Goal: Information Seeking & Learning: Learn about a topic

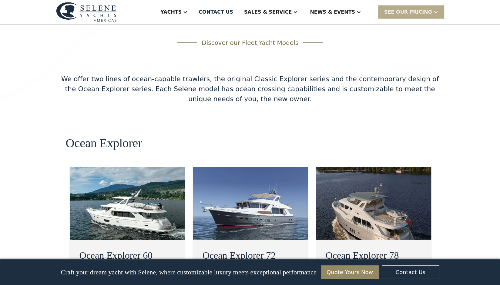
scroll to position [1002, 0]
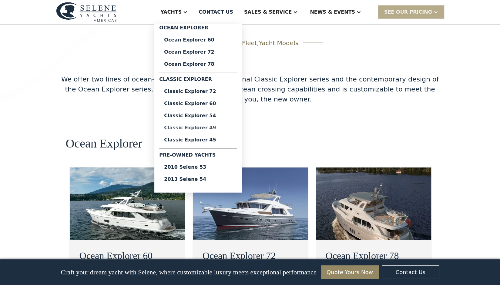
click at [211, 129] on div "Classic Explorer 49" at bounding box center [198, 127] width 68 height 5
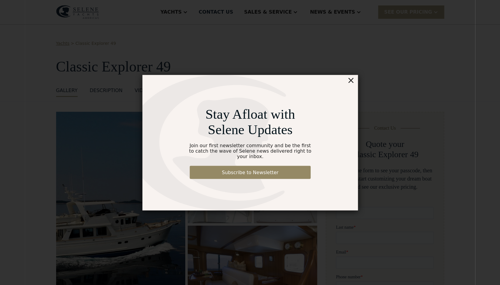
click at [368, 74] on div "×" at bounding box center [365, 71] width 9 height 12
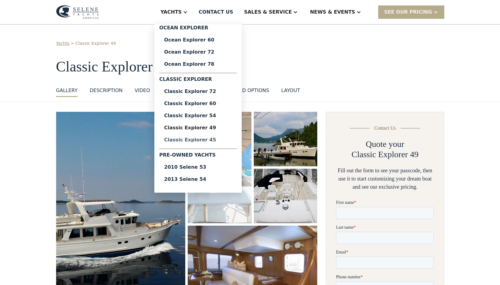
click at [218, 139] on div "Classic Explorer 45" at bounding box center [198, 140] width 68 height 5
